Goal: Task Accomplishment & Management: Manage account settings

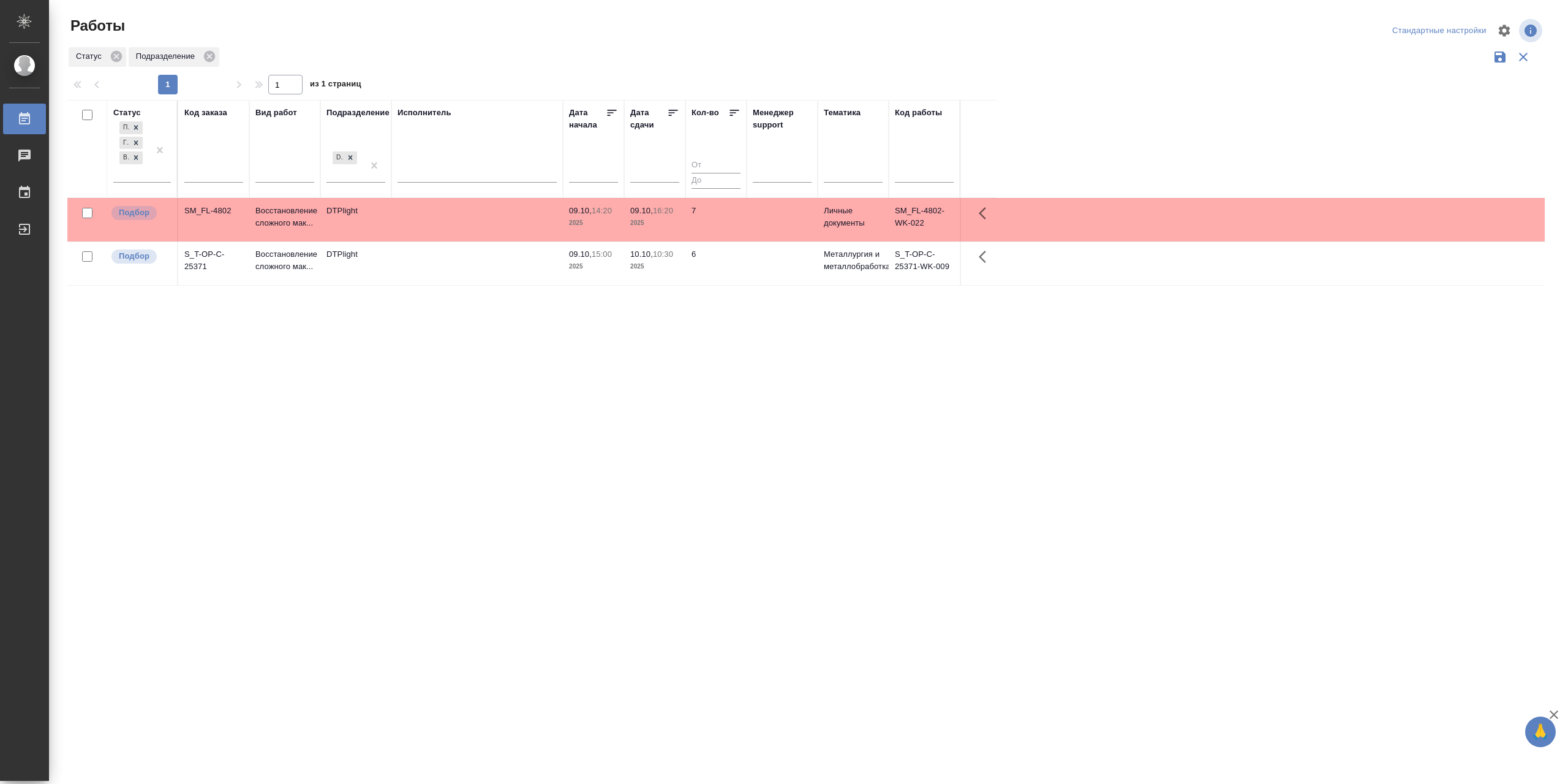
click at [450, 231] on td at bounding box center [477, 220] width 171 height 43
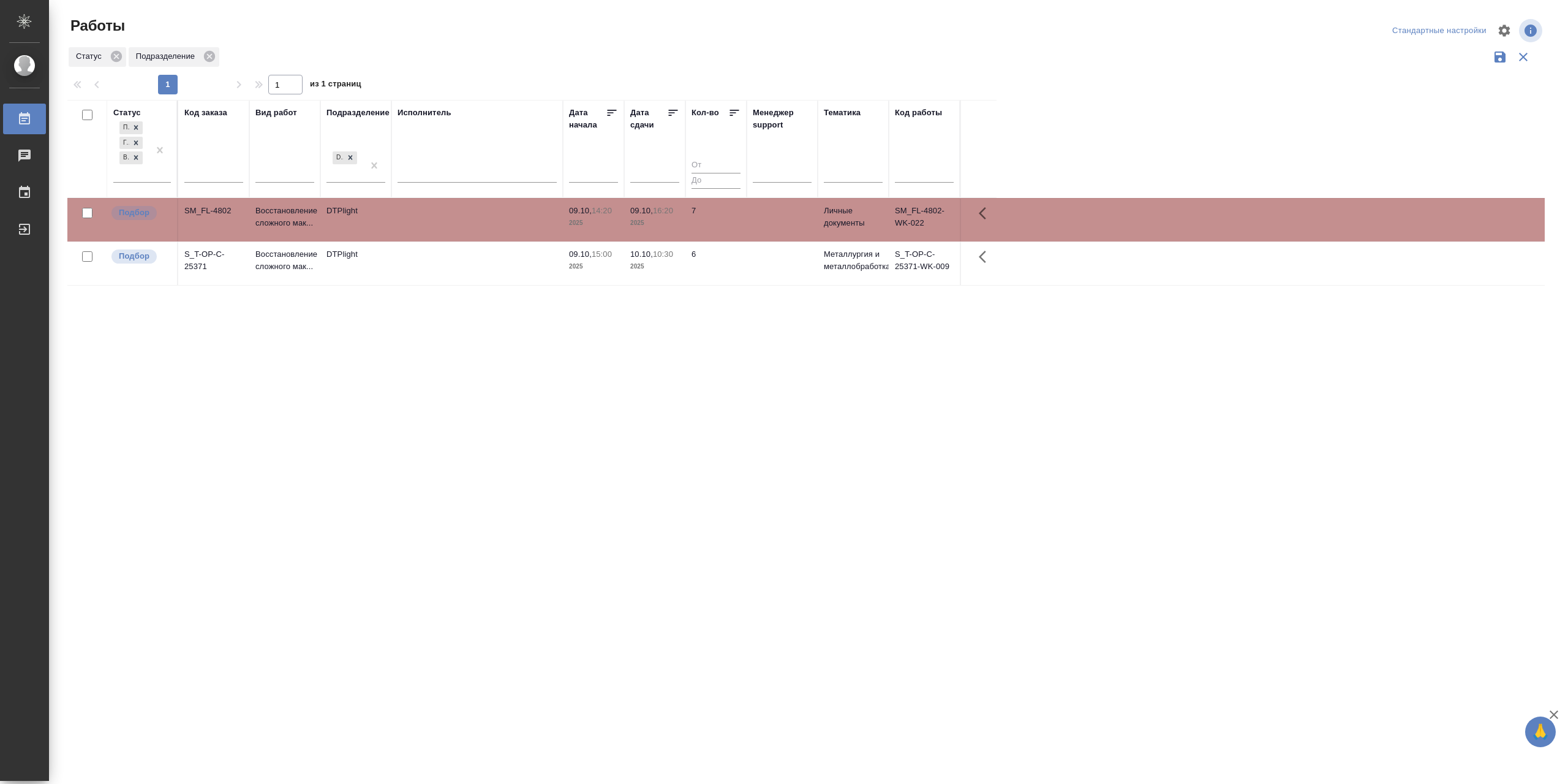
click at [450, 231] on td at bounding box center [477, 220] width 171 height 43
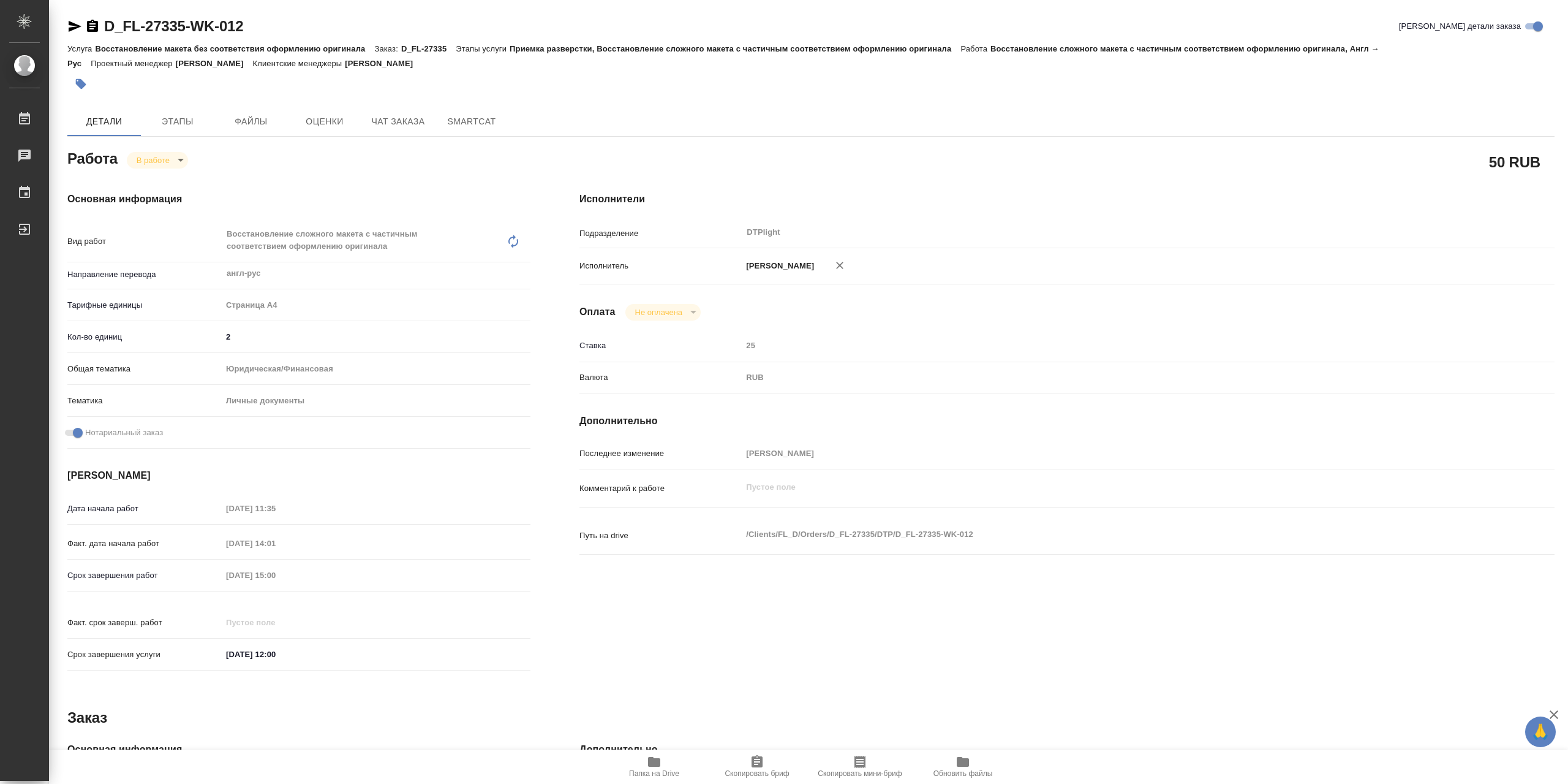
click at [652, 768] on icon "button" at bounding box center [654, 761] width 14 height 14
click at [179, 162] on body "🙏 .cls-1 fill:#fff; AWATERA Сархатов Руслан Работы 0 Чаты График Выйти D_FL-273…" at bounding box center [784, 392] width 1568 height 784
click at [192, 184] on li "Выполнен" at bounding box center [167, 184] width 81 height 21
type textarea "x"
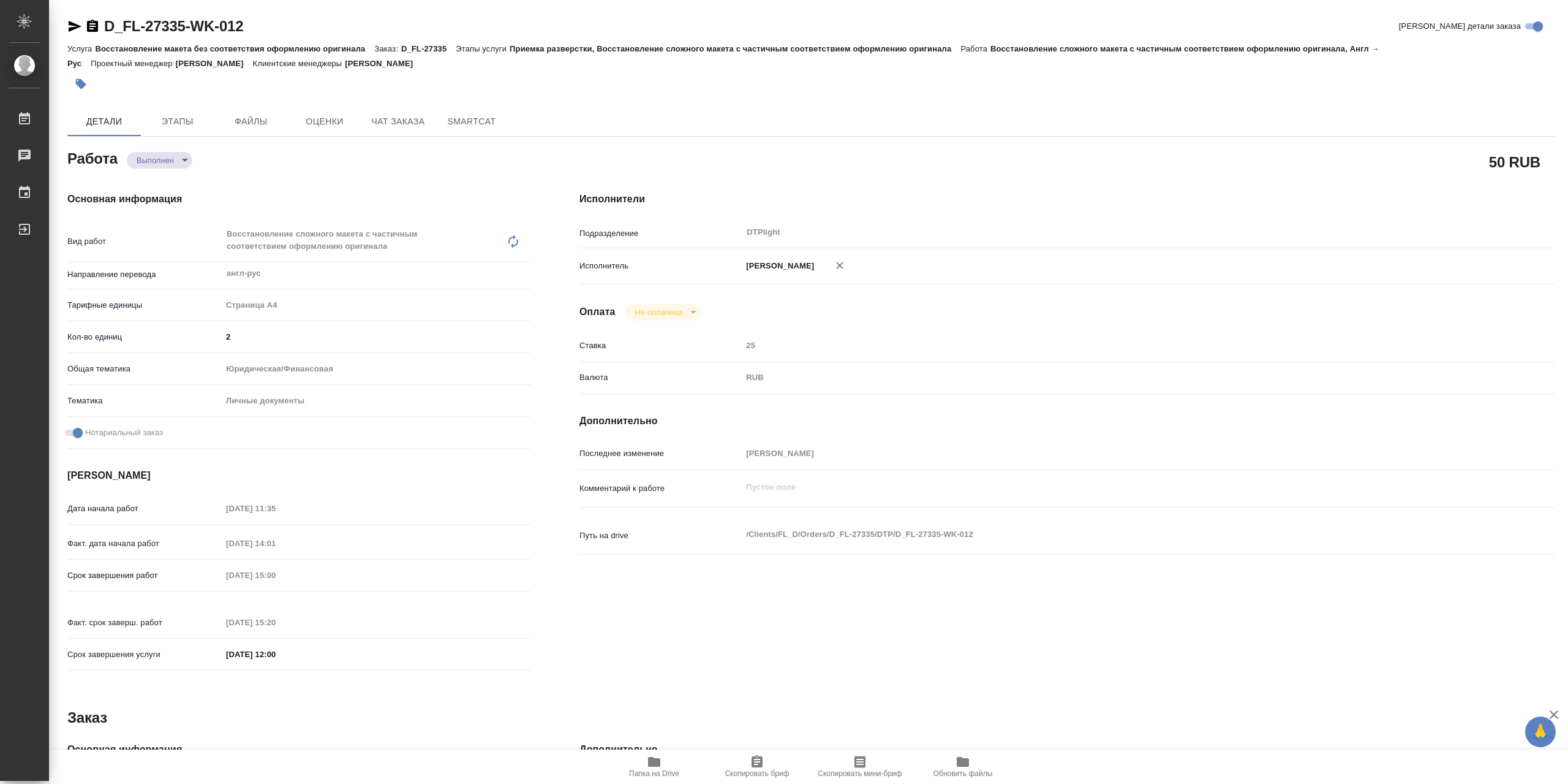
type textarea "x"
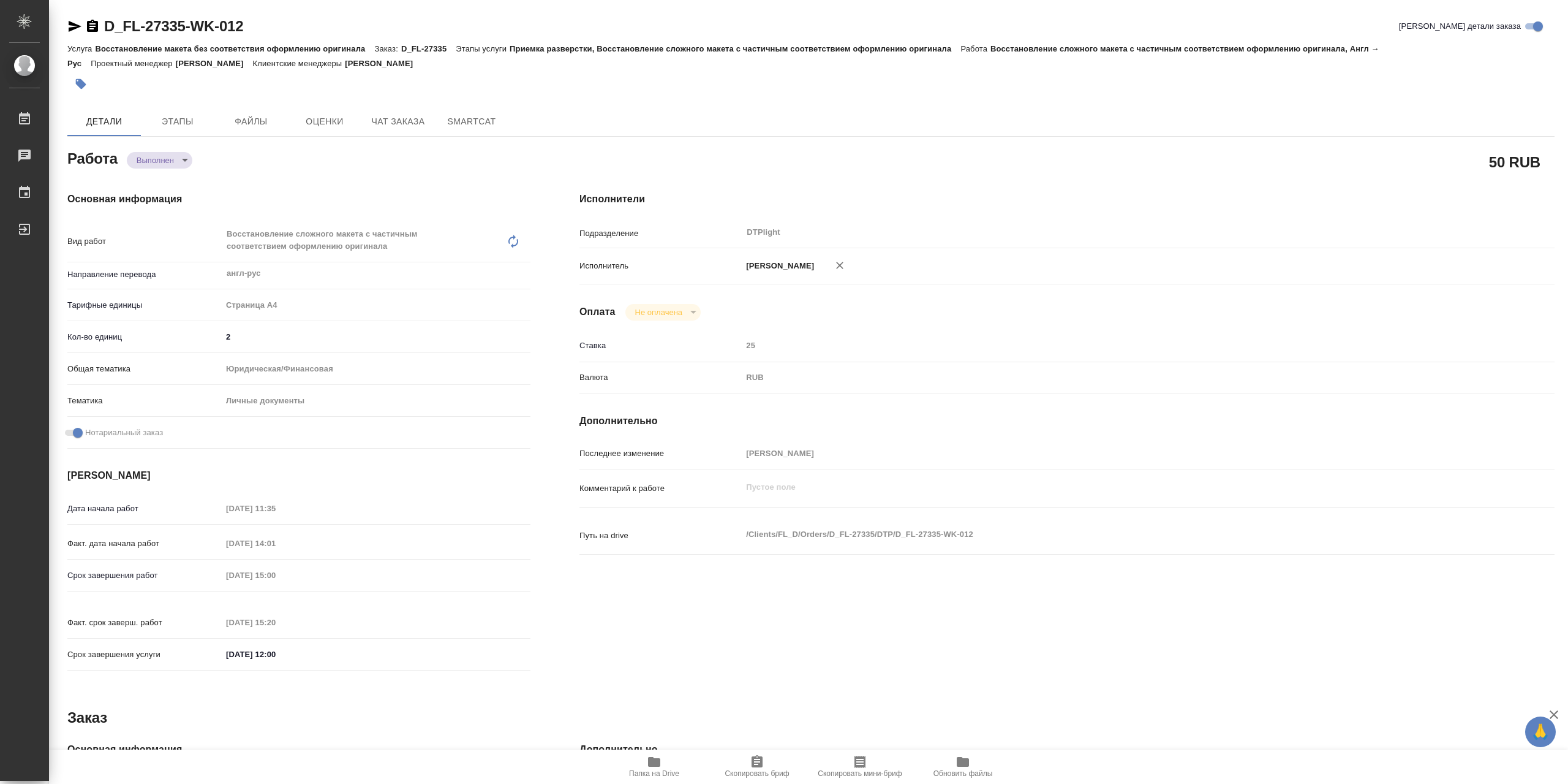
type textarea "x"
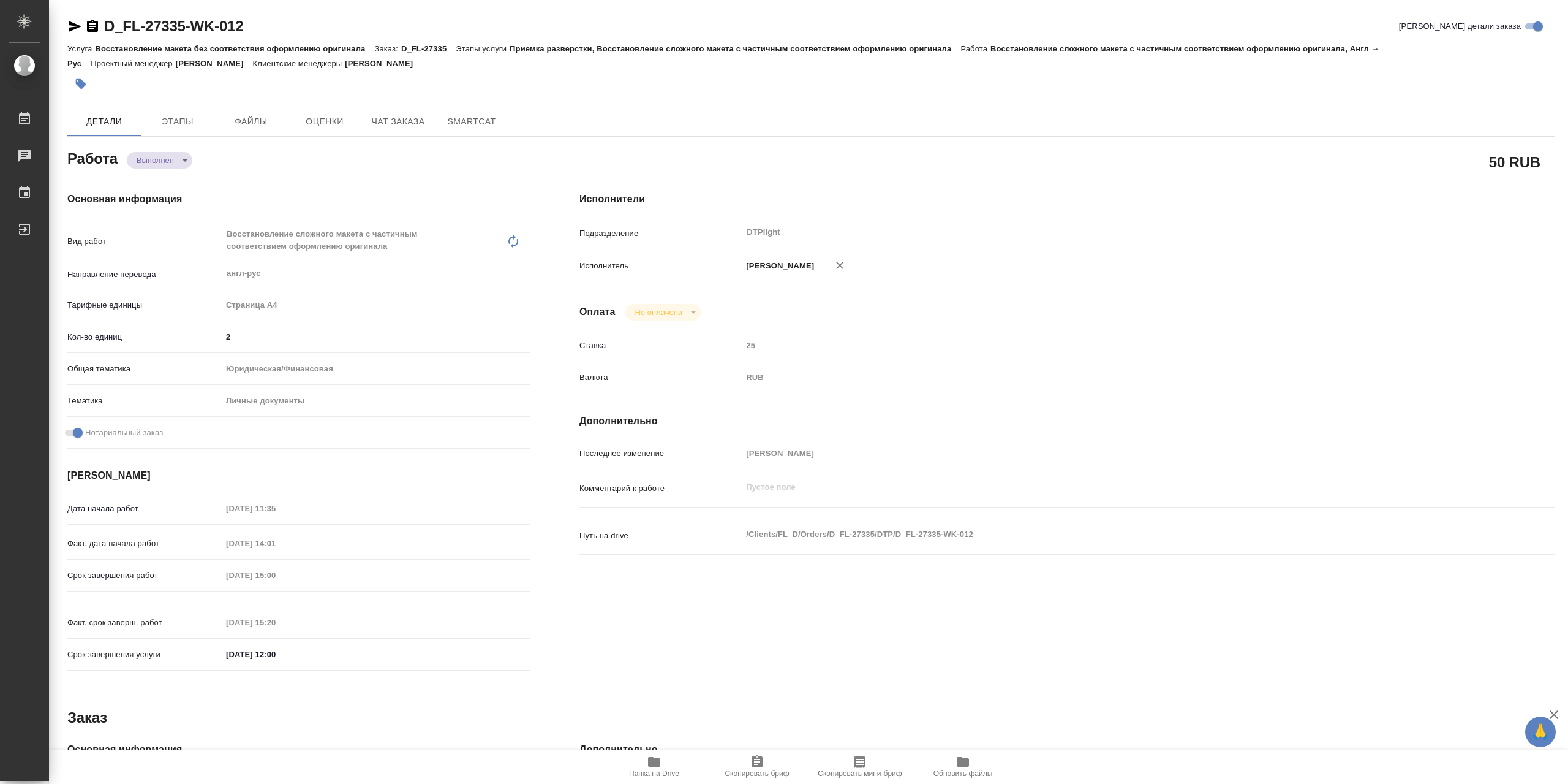
type textarea "x"
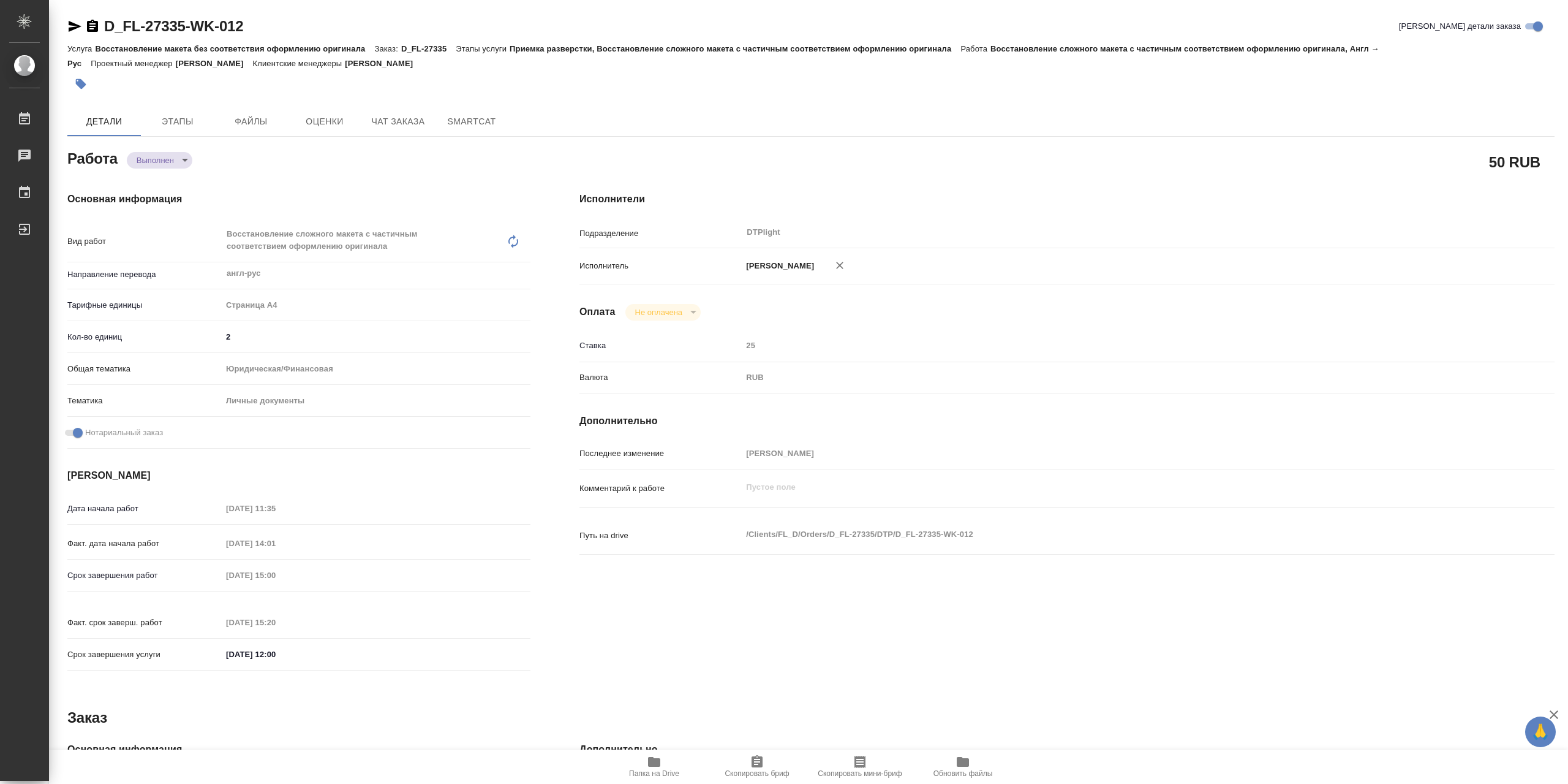
type textarea "x"
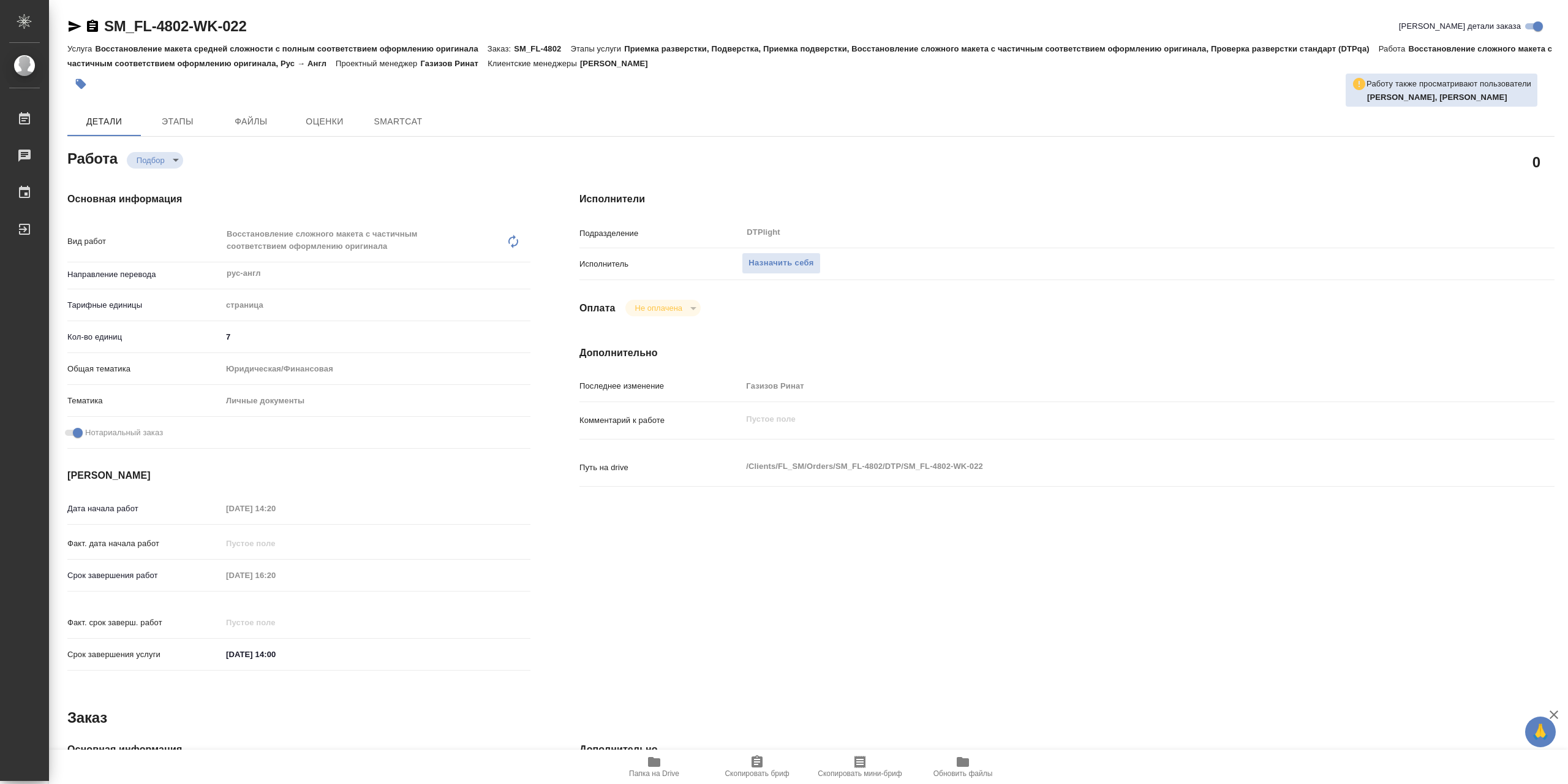
type textarea "x"
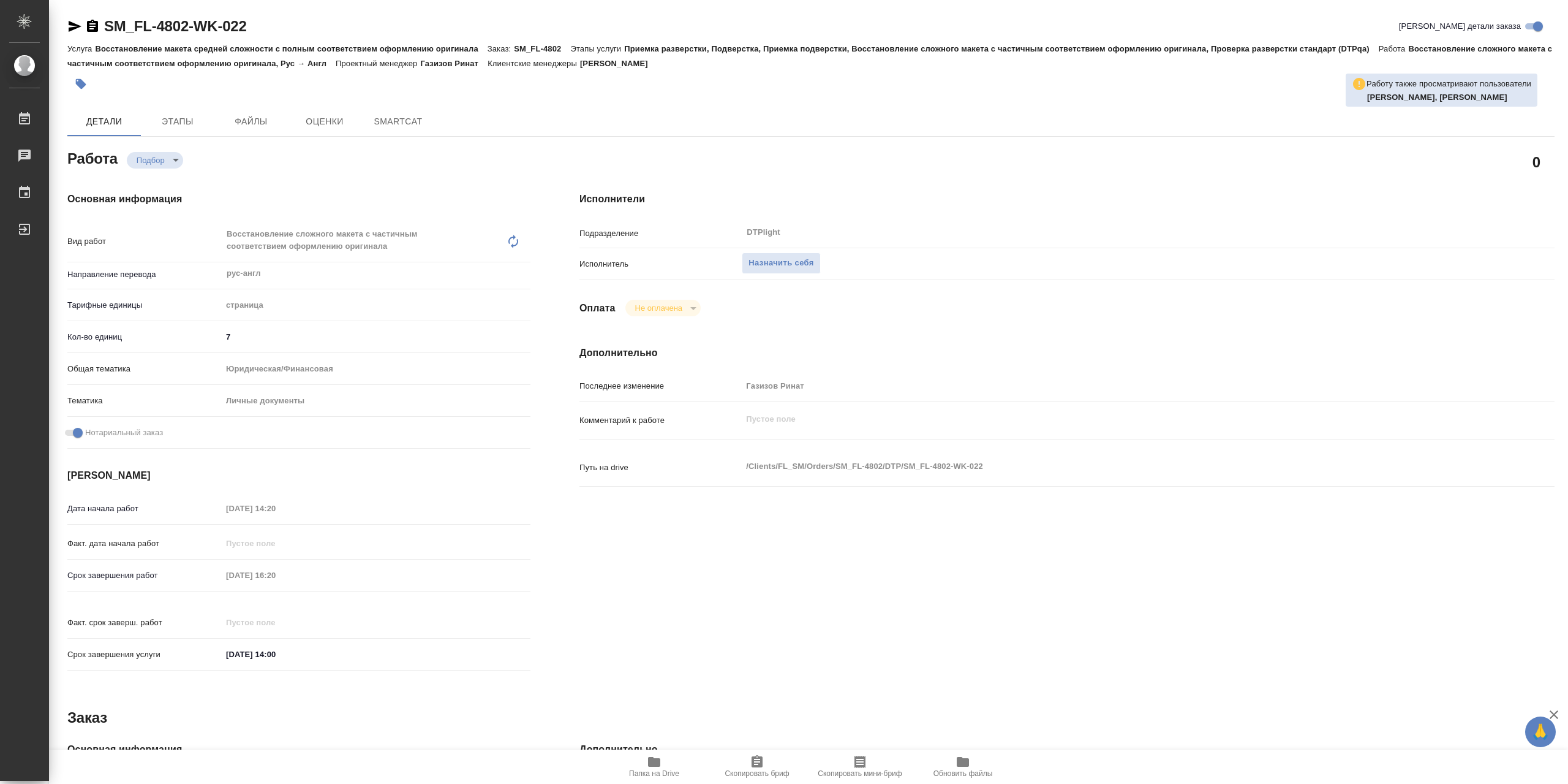
type textarea "x"
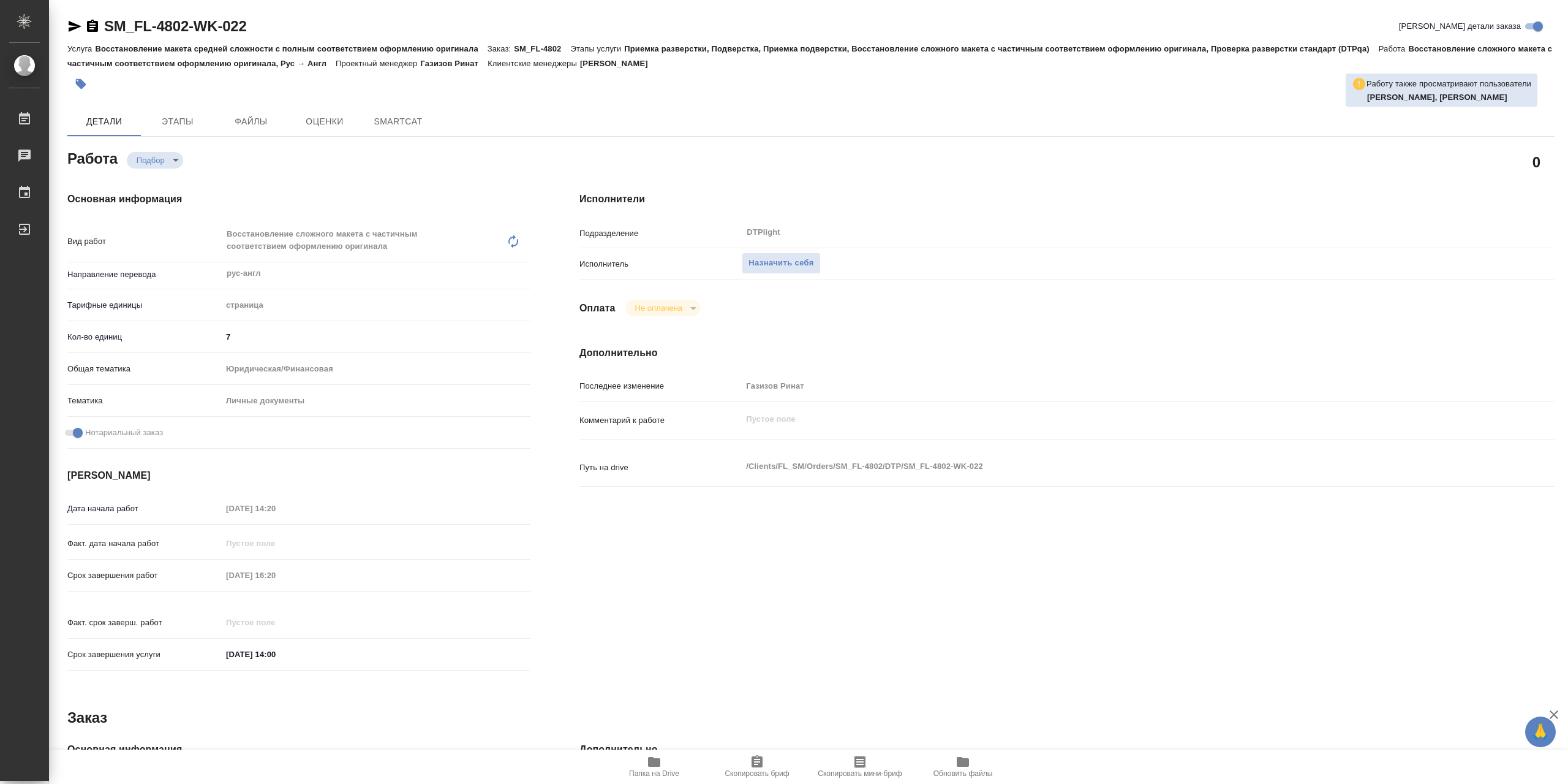
type textarea "x"
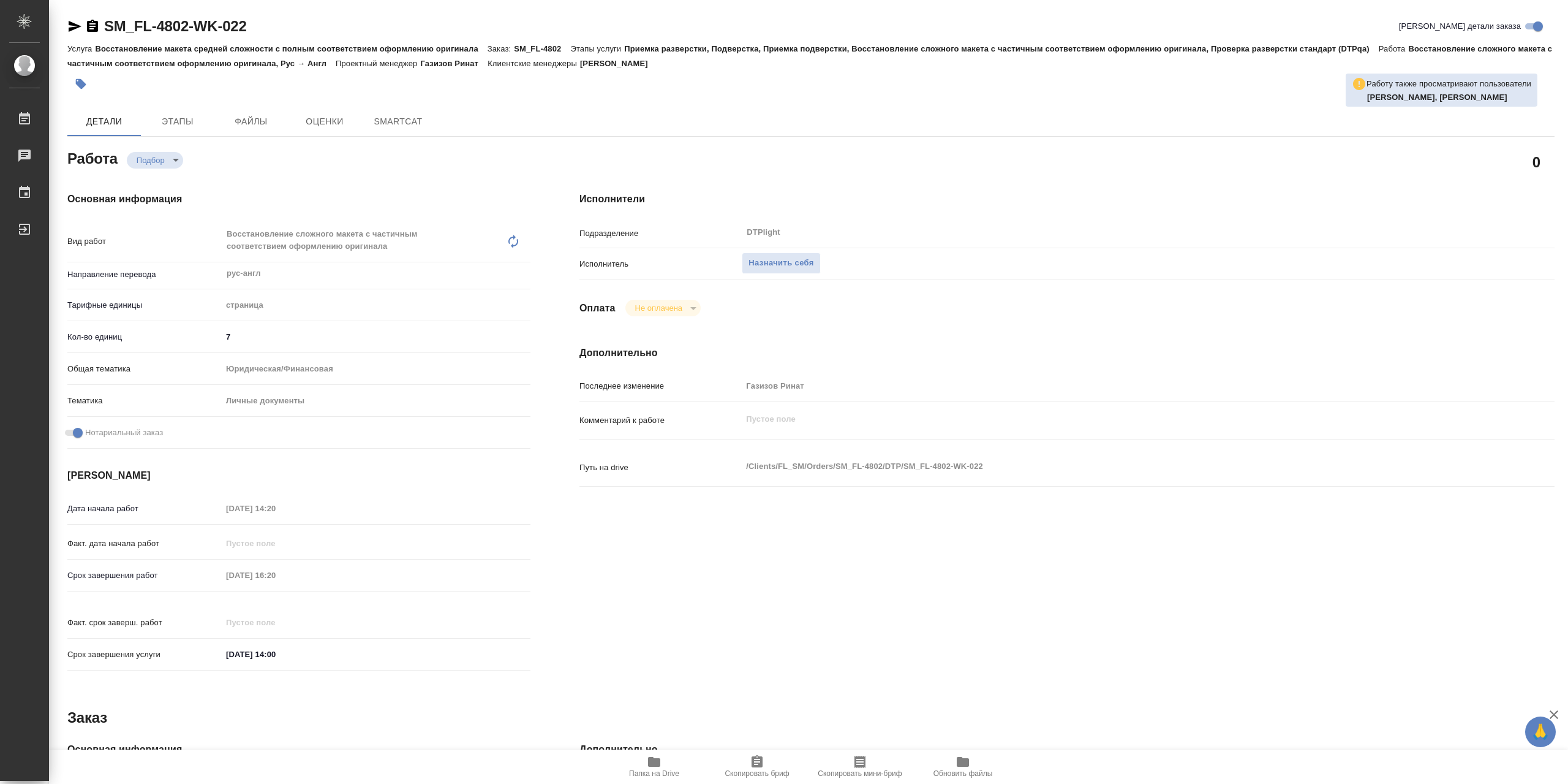
type textarea "x"
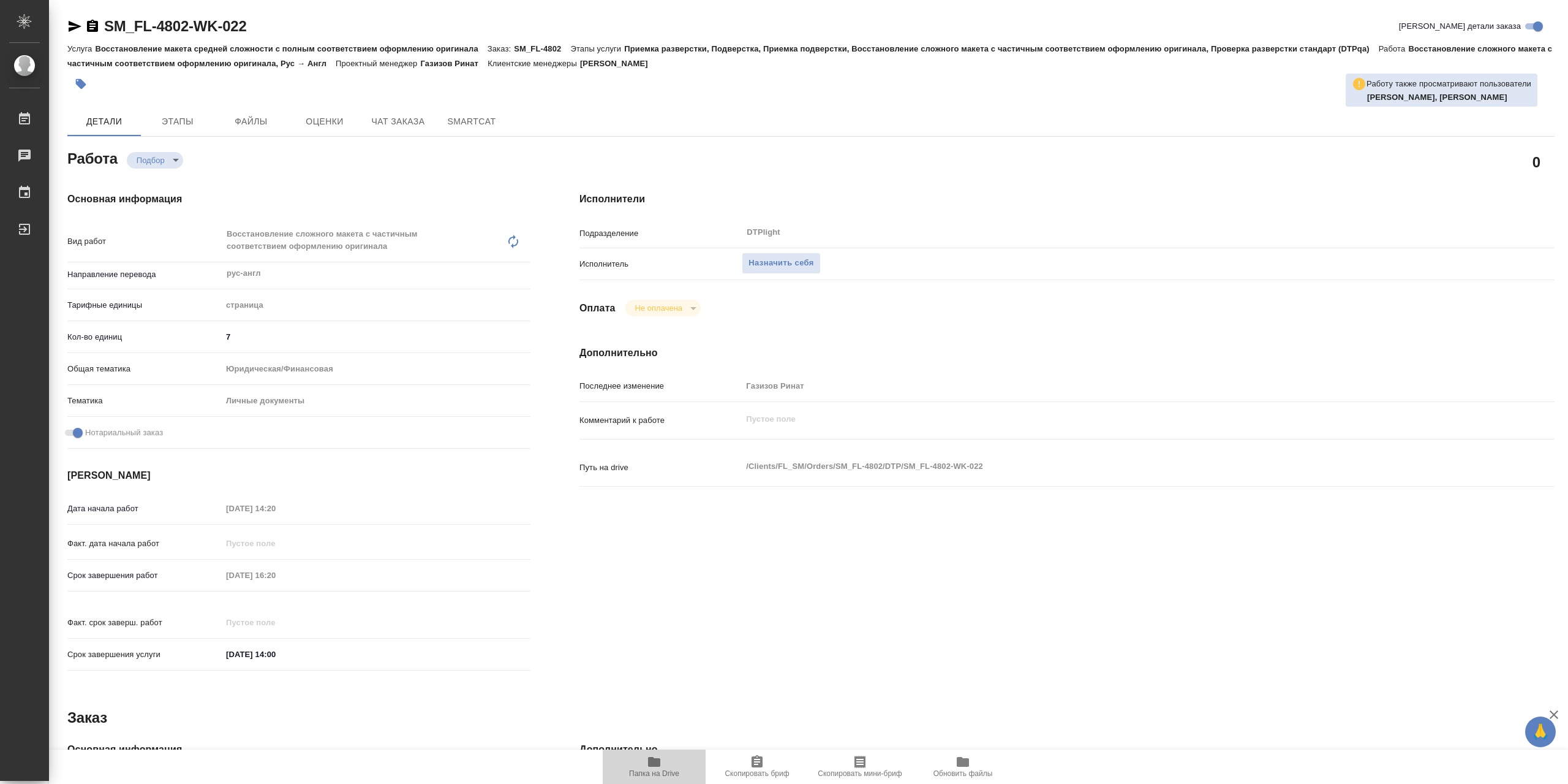
click at [670, 767] on span "Папка на Drive" at bounding box center [654, 766] width 88 height 23
type textarea "x"
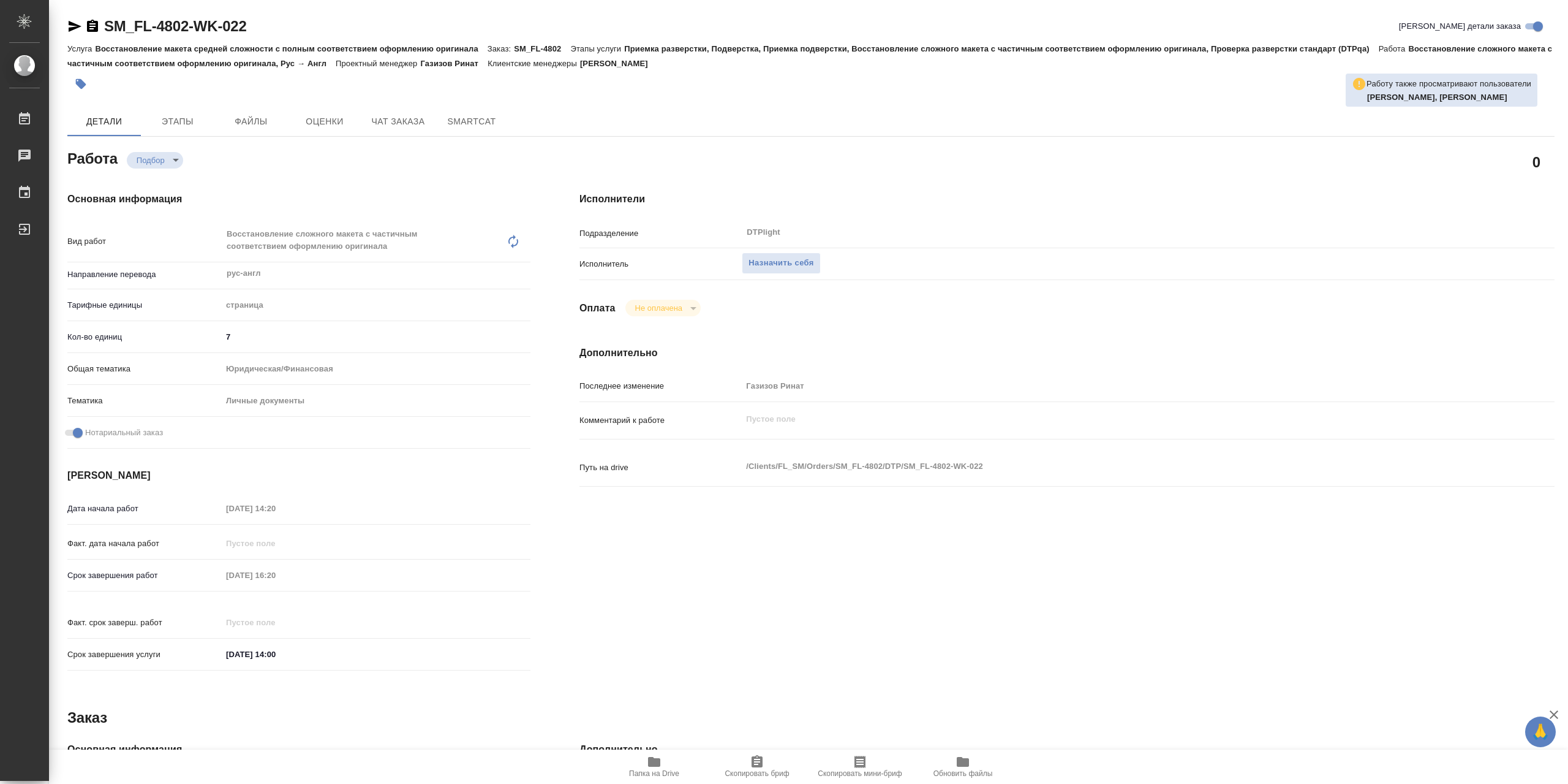
type textarea "x"
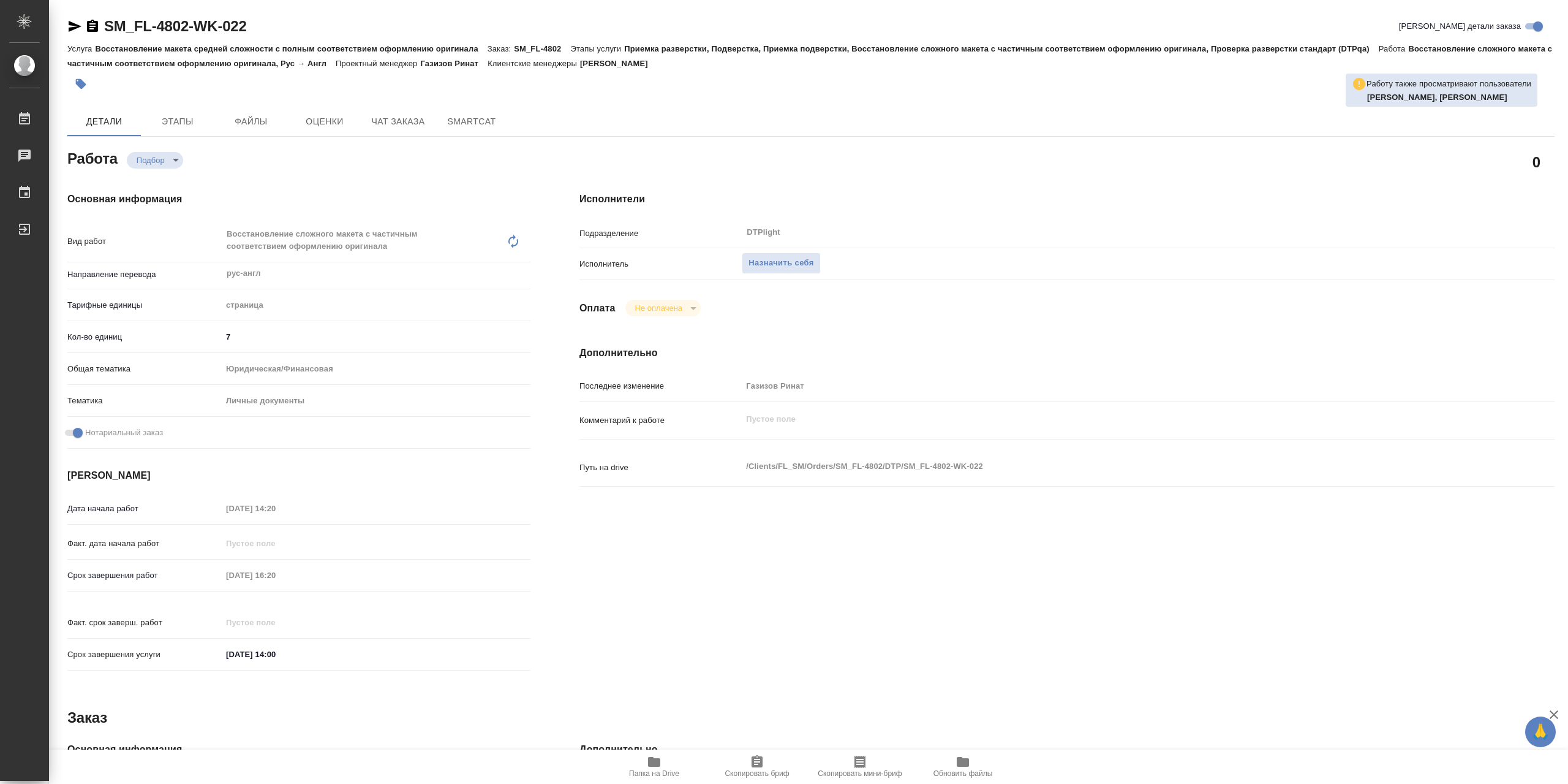
type textarea "x"
